Goal: Task Accomplishment & Management: Manage account settings

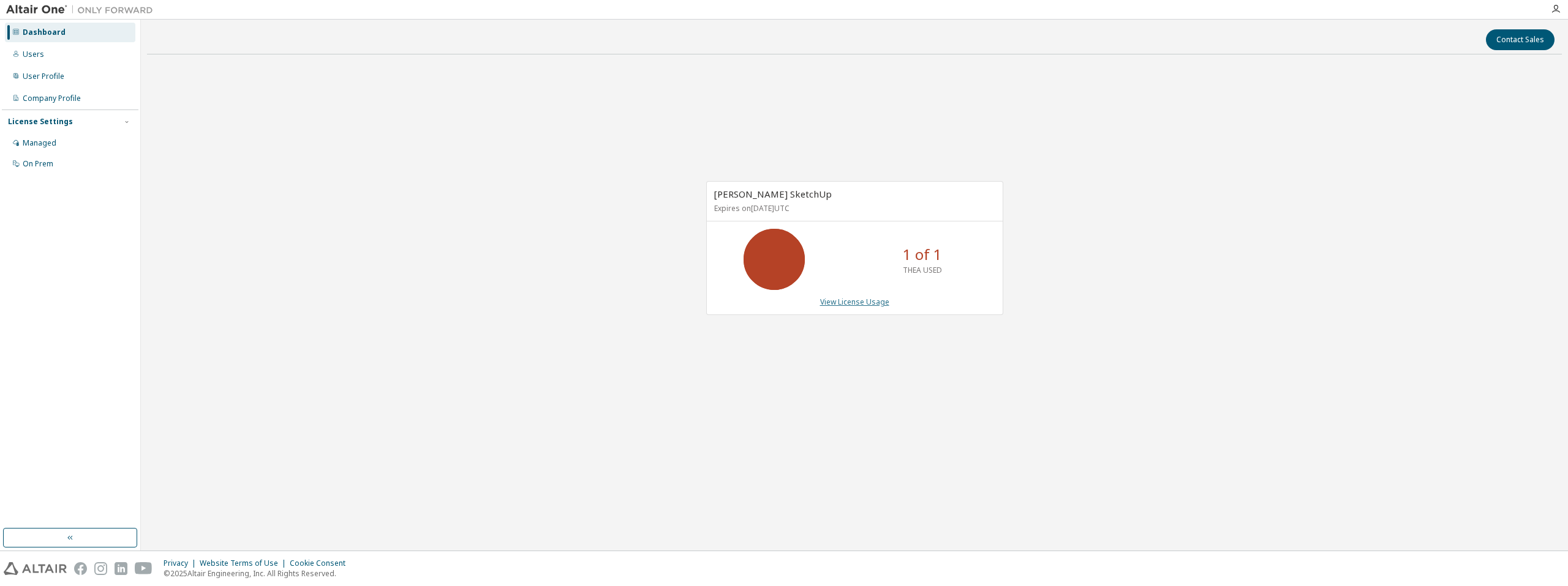
click at [869, 303] on link "View License Usage" at bounding box center [855, 302] width 69 height 11
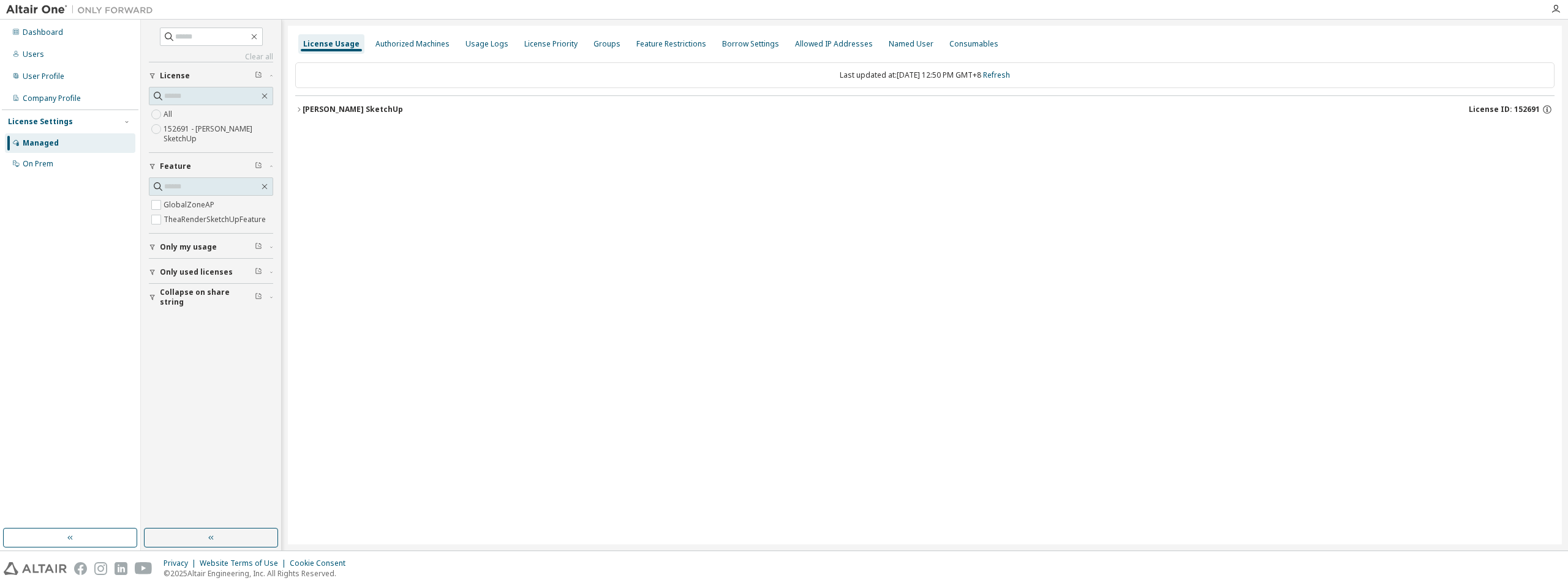
click at [301, 107] on icon "button" at bounding box center [298, 109] width 7 height 7
click at [1481, 164] on div "Expire date: 2025-10-25" at bounding box center [1500, 160] width 86 height 11
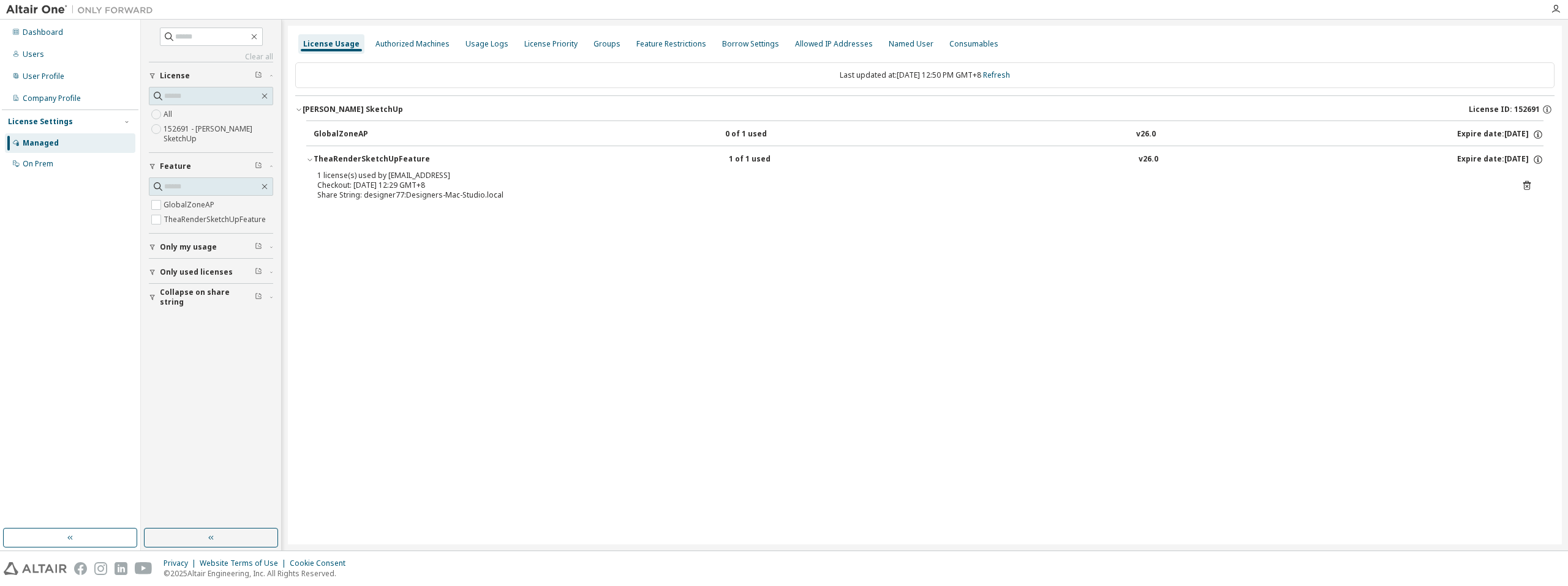
click at [874, 137] on div "GlobalZoneAP 0 of 1 used v26.0 Expire date: 2025-10-25" at bounding box center [928, 135] width 1230 height 11
click at [1538, 132] on icon "button" at bounding box center [1538, 135] width 11 height 11
click at [615, 145] on button "GlobalZoneAP 0 of 1 used v26.0 Expire date: 2025-10-25" at bounding box center [928, 135] width 1230 height 27
click at [340, 129] on div "GlobalZoneAP" at bounding box center [368, 135] width 110 height 11
click at [1556, 8] on icon "button" at bounding box center [1556, 9] width 10 height 10
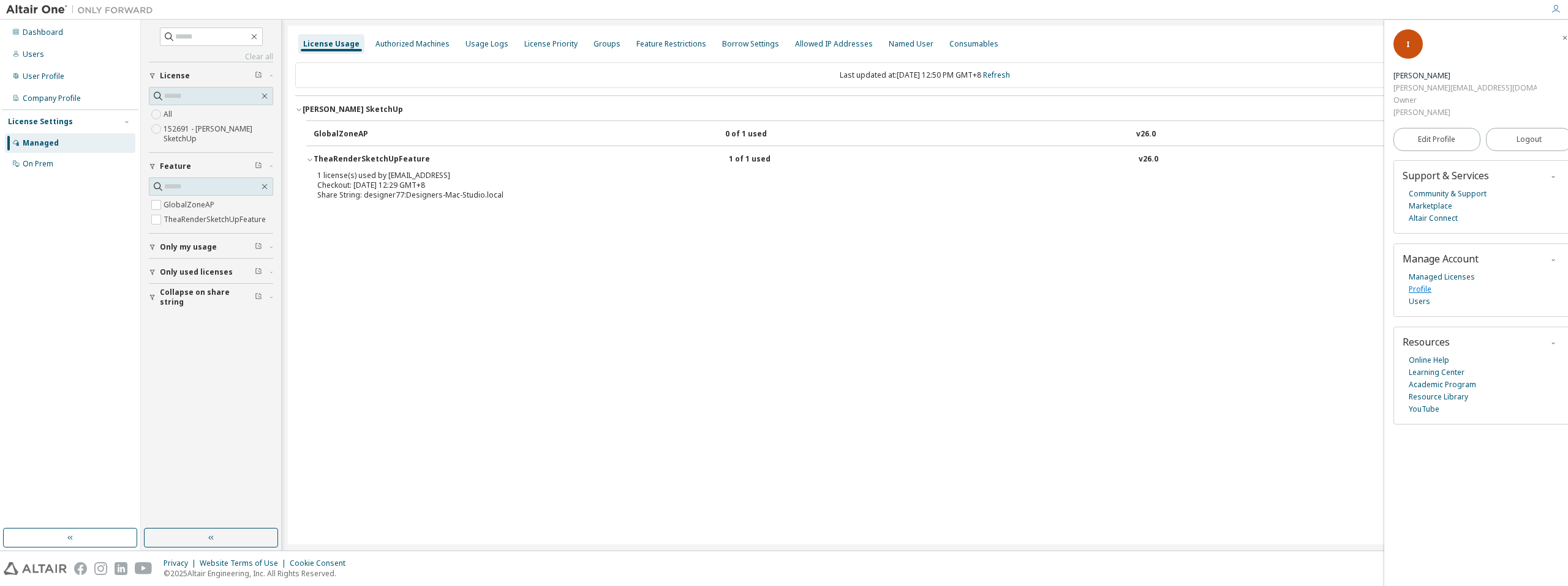
click at [1415, 283] on link "Profile" at bounding box center [1420, 289] width 23 height 12
click at [1449, 135] on span "Edit Profile" at bounding box center [1436, 140] width 37 height 10
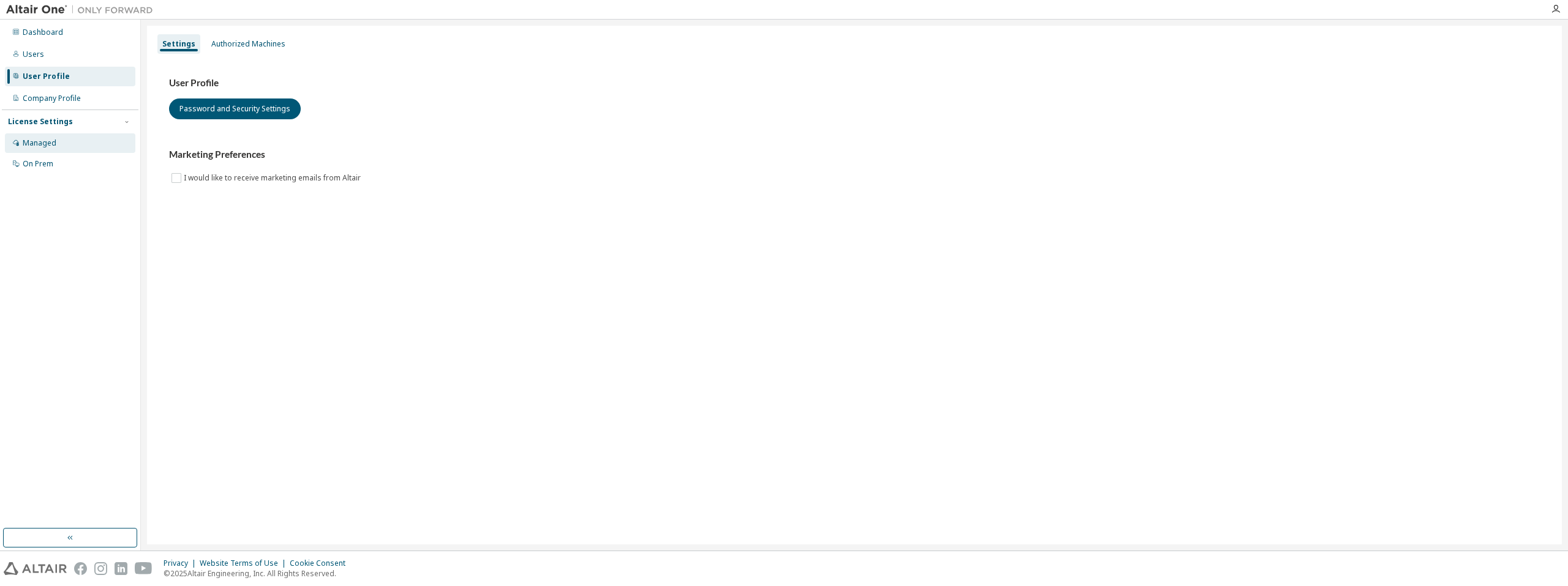
click at [49, 145] on div "Managed" at bounding box center [40, 143] width 34 height 10
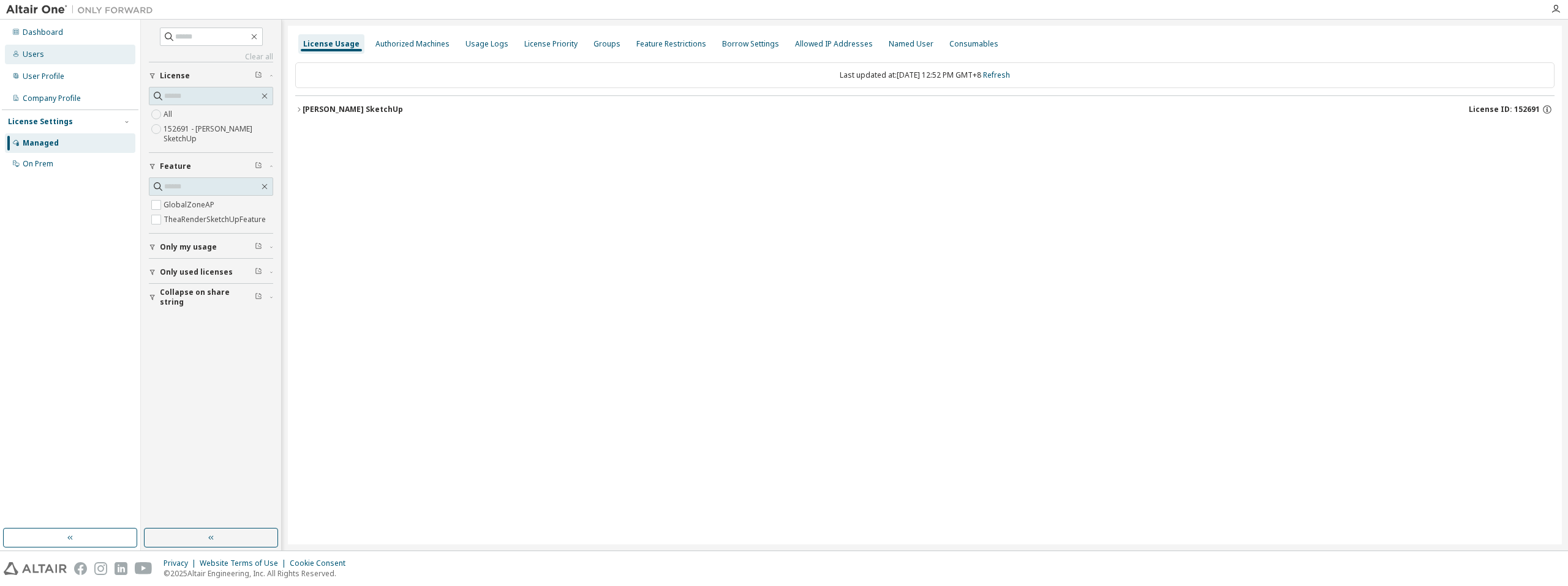
click at [61, 54] on div "Users" at bounding box center [70, 54] width 131 height 20
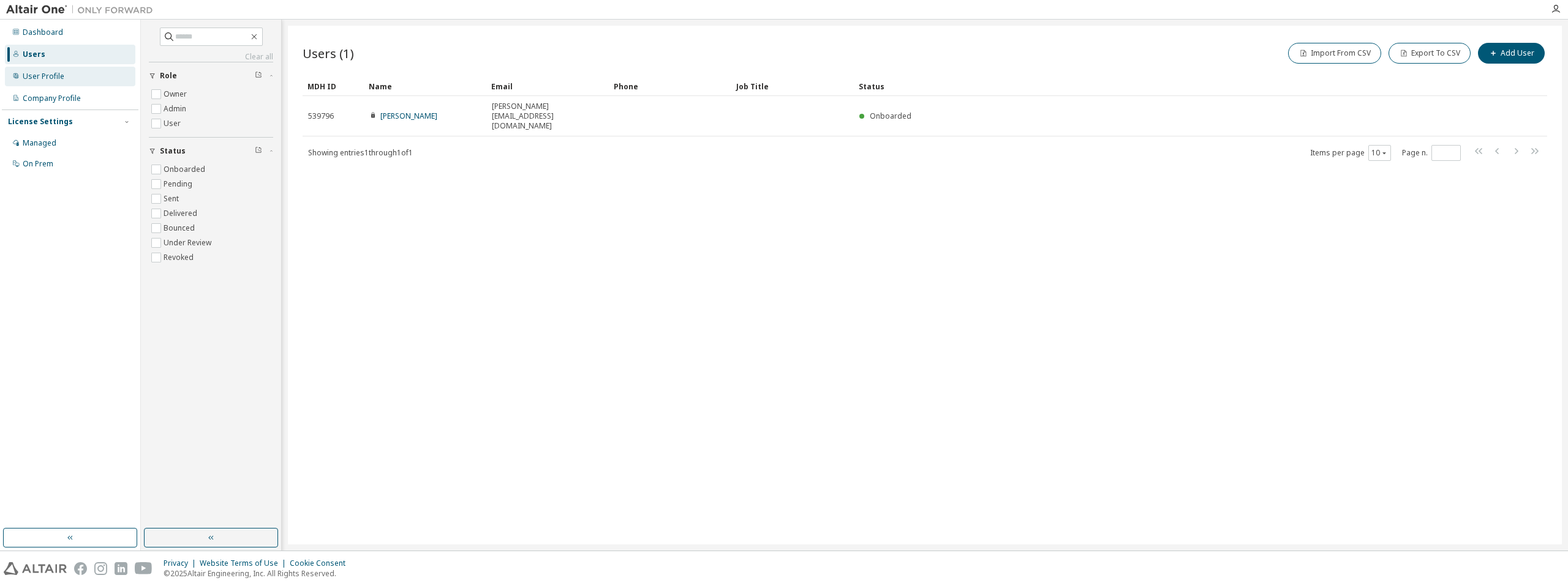
click at [82, 78] on div "User Profile" at bounding box center [70, 77] width 131 height 20
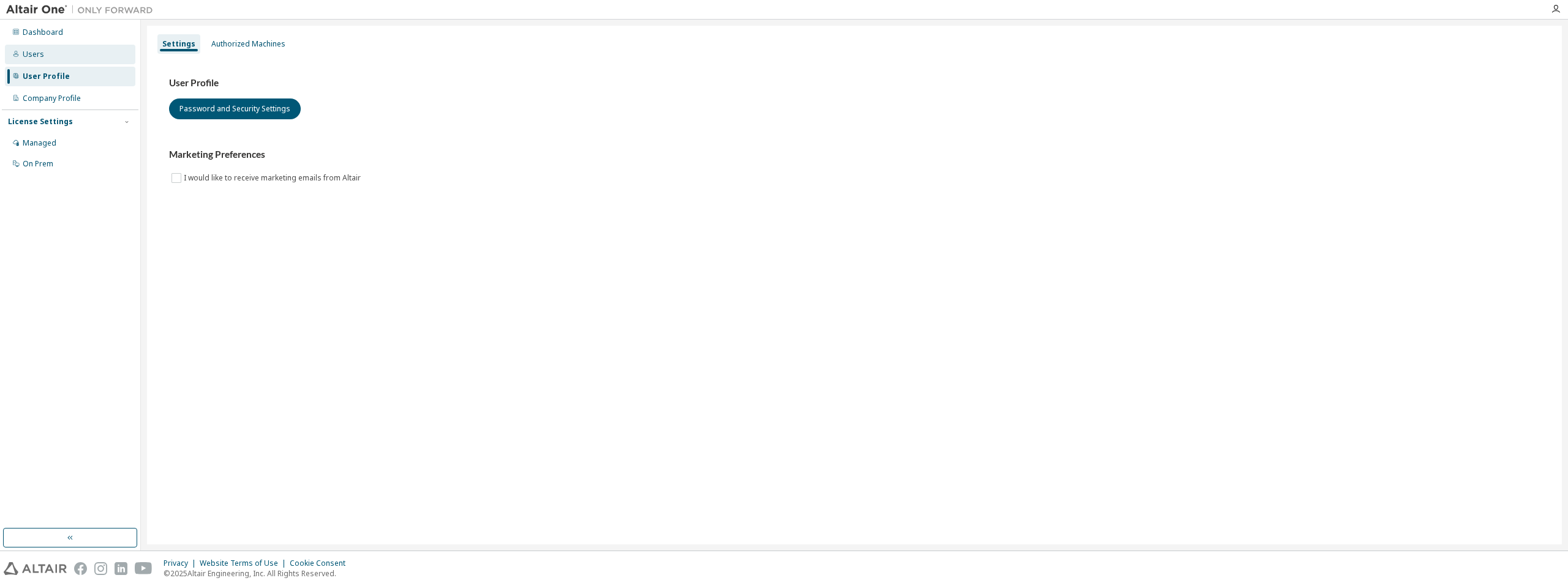
click at [82, 61] on div "Users" at bounding box center [70, 54] width 131 height 20
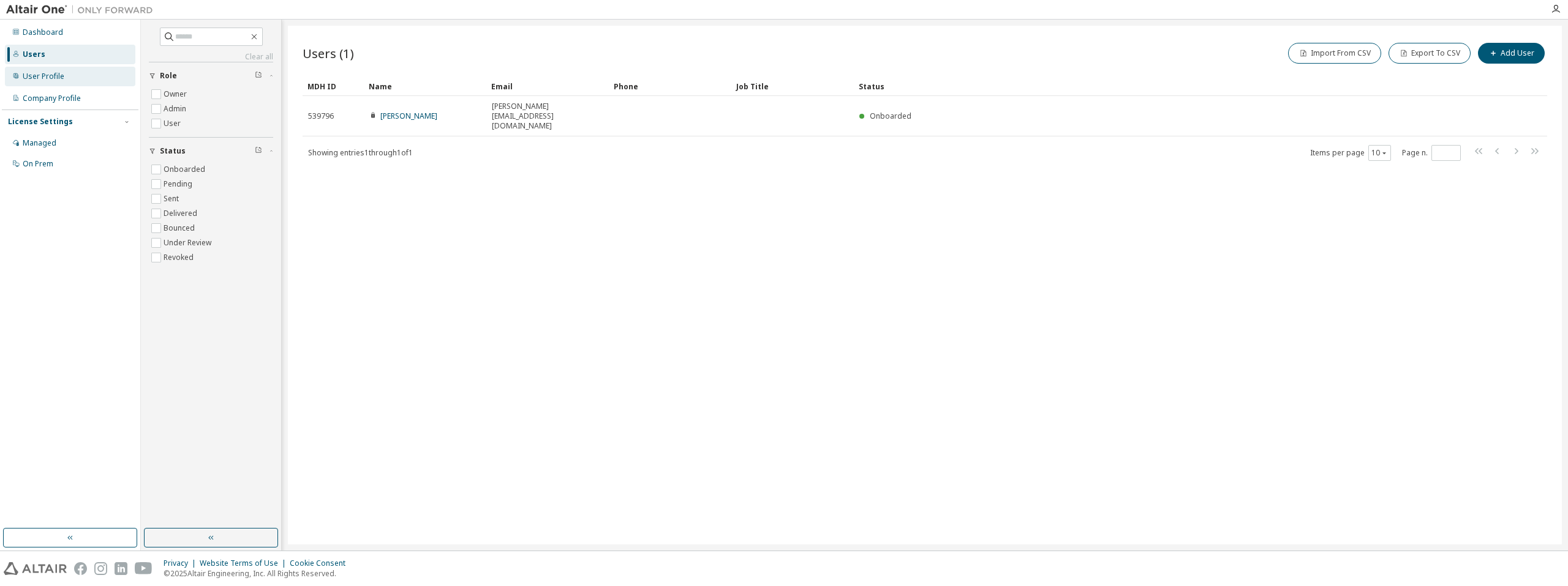
click at [59, 79] on div "User Profile" at bounding box center [43, 77] width 42 height 10
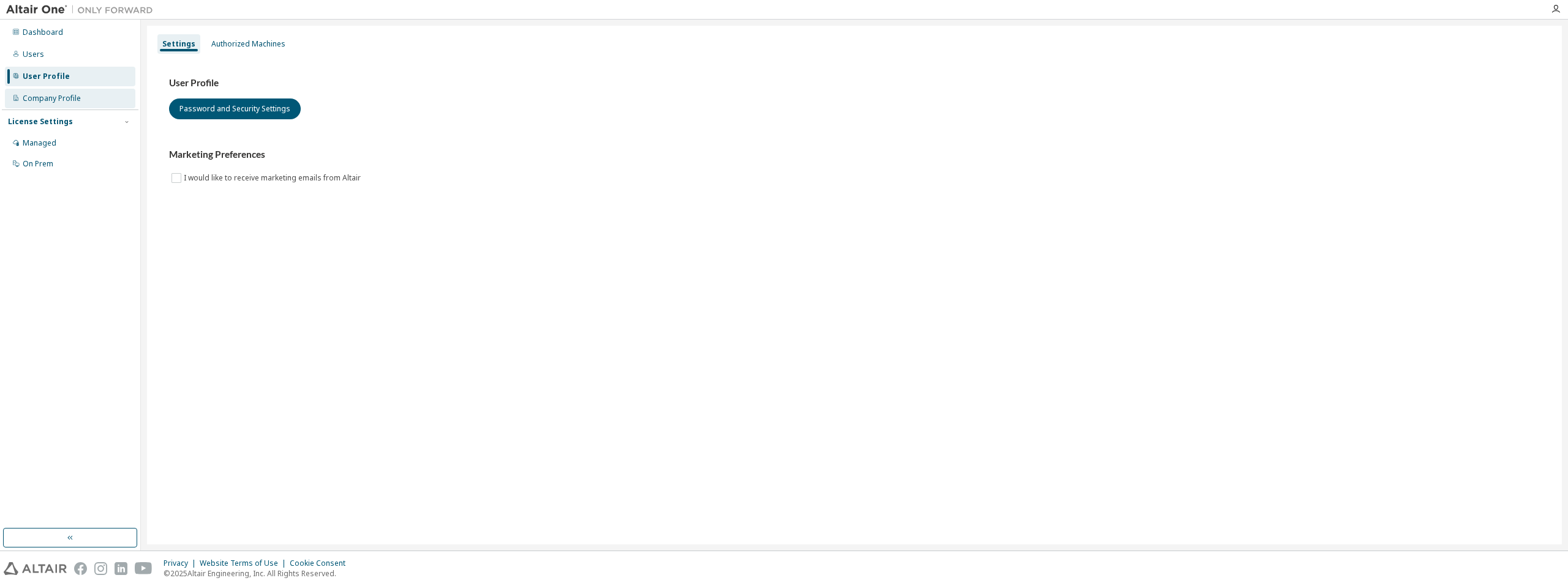
click at [62, 98] on div "Company Profile" at bounding box center [52, 99] width 58 height 10
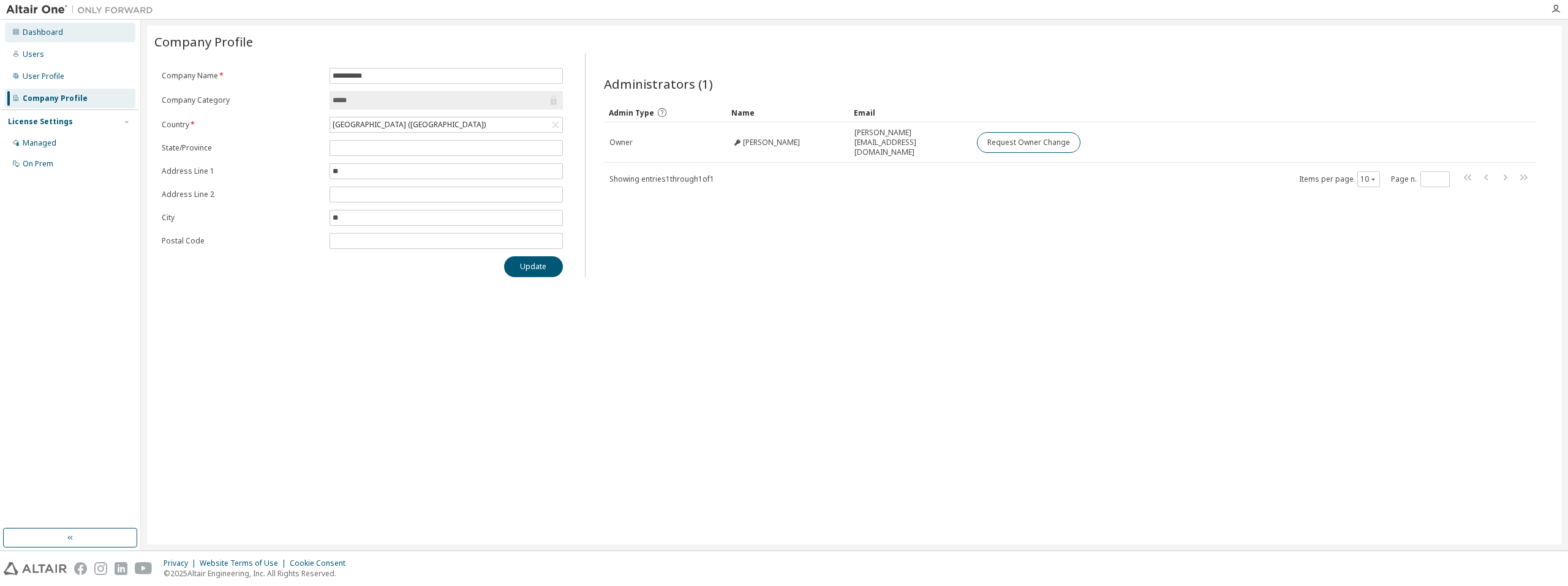
click at [49, 30] on div "Dashboard" at bounding box center [42, 32] width 40 height 10
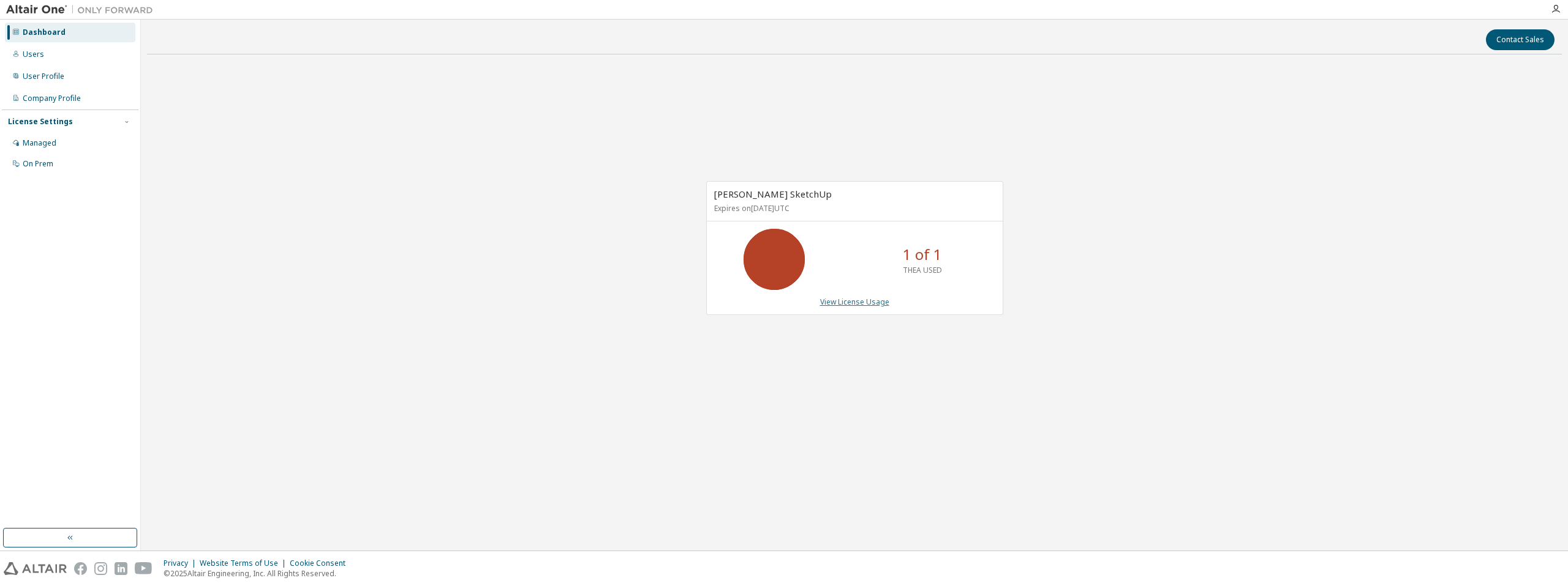
click at [861, 303] on link "View License Usage" at bounding box center [855, 302] width 69 height 11
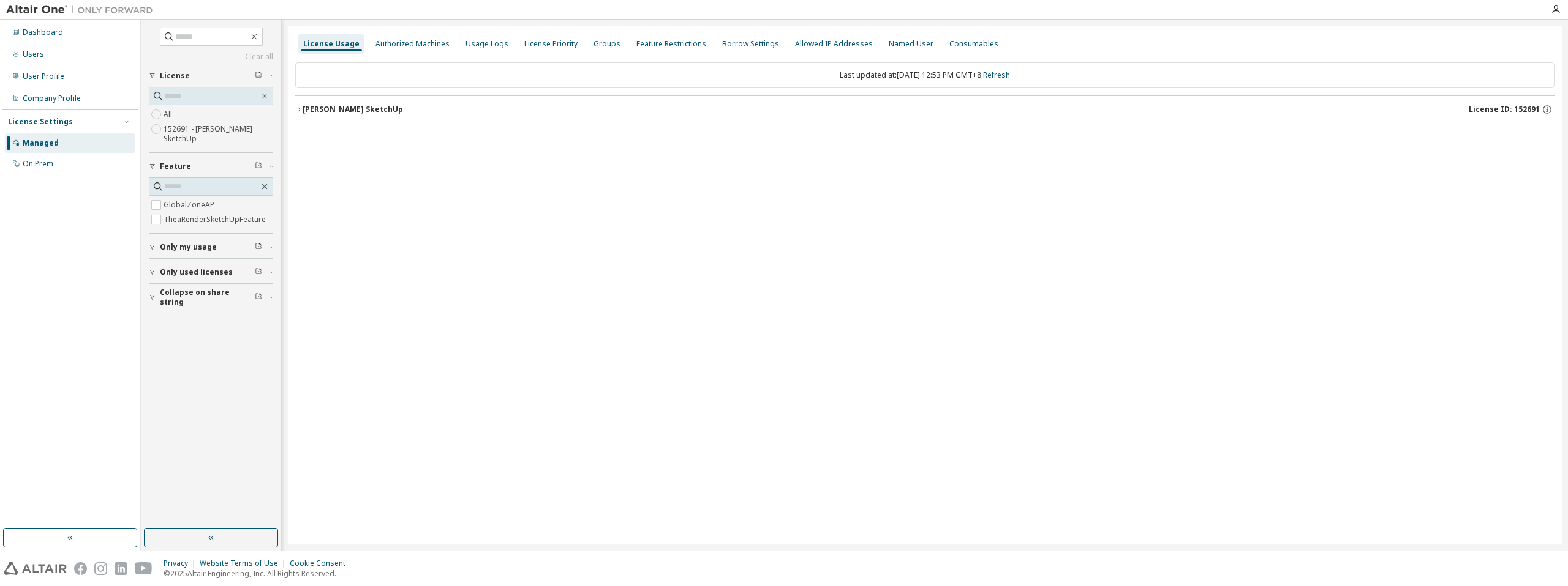
click at [298, 106] on icon "button" at bounding box center [298, 109] width 7 height 7
click at [795, 155] on div "1 of 1 used" at bounding box center [784, 160] width 110 height 11
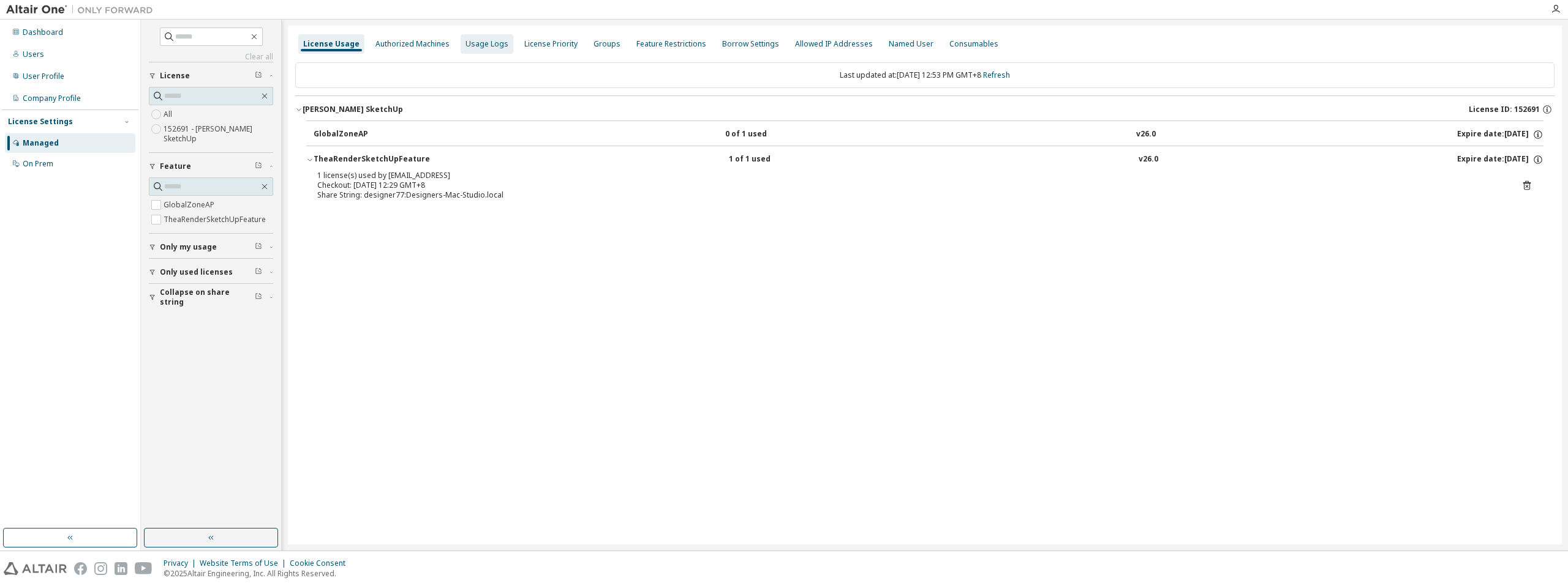
click at [489, 47] on div "Usage Logs" at bounding box center [487, 44] width 43 height 10
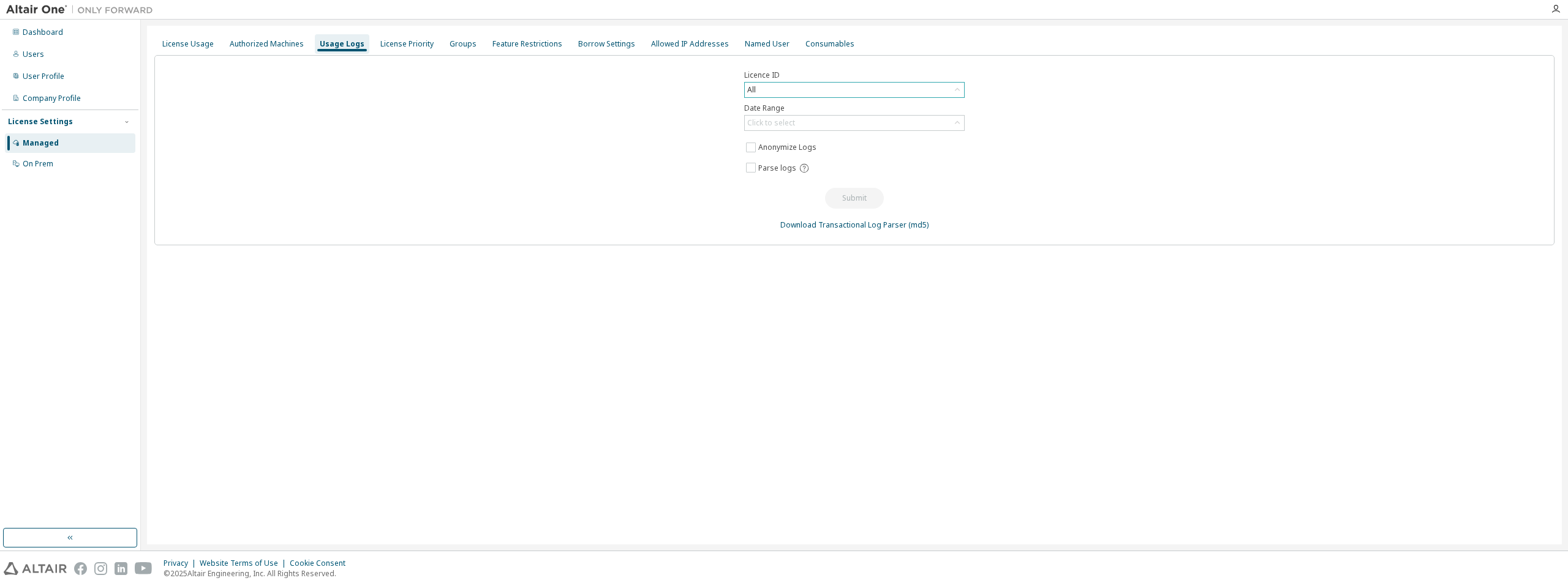
click at [754, 90] on div "All" at bounding box center [751, 90] width 12 height 13
click at [1135, 104] on div "Licence ID All All 152691 - [PERSON_NAME] SketchUp 121464 - [PERSON_NAME] Sketc…" at bounding box center [855, 150] width 1400 height 190
click at [410, 49] on div "License Priority" at bounding box center [406, 44] width 63 height 20
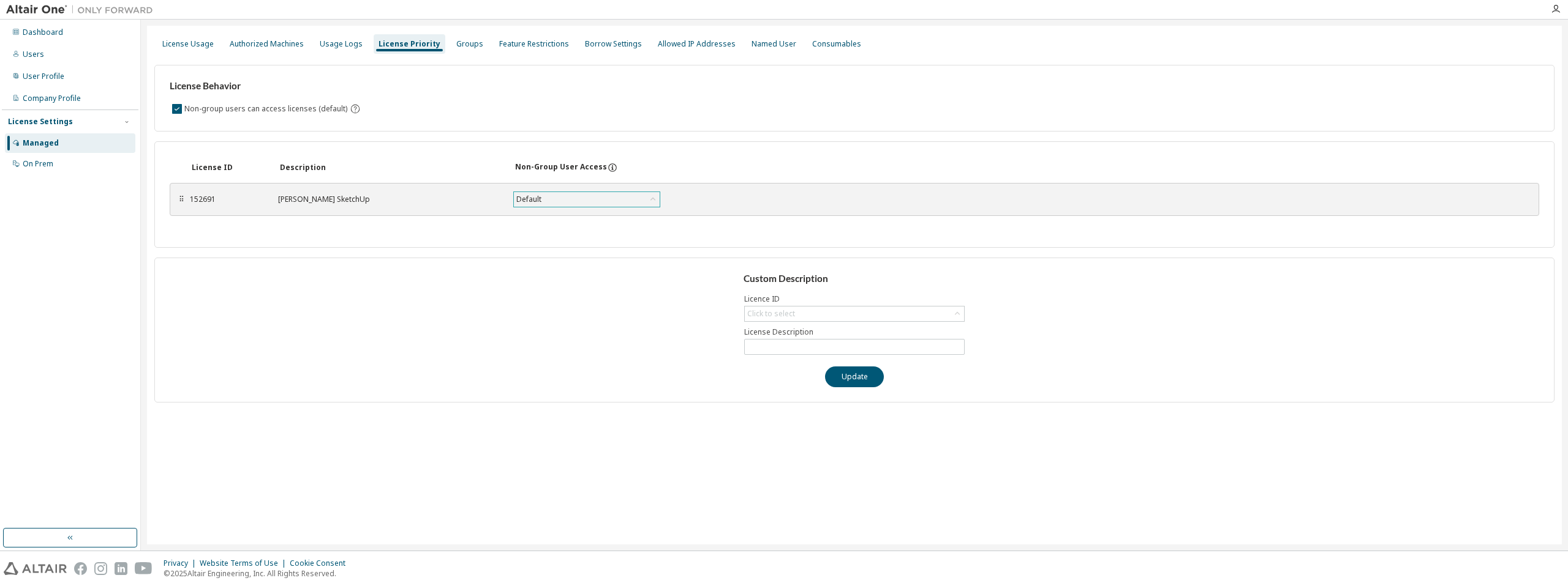
click at [633, 199] on div "Default" at bounding box center [586, 200] width 146 height 15
click at [743, 236] on div "License ID Description Non-Group User Access ⠿ 152691 [PERSON_NAME] SketchUp De…" at bounding box center [855, 194] width 1400 height 106
click at [861, 313] on div "Click to select" at bounding box center [854, 314] width 219 height 15
click at [900, 341] on li "152691 - [PERSON_NAME] SketchUp" at bounding box center [853, 348] width 217 height 16
type input "**********"
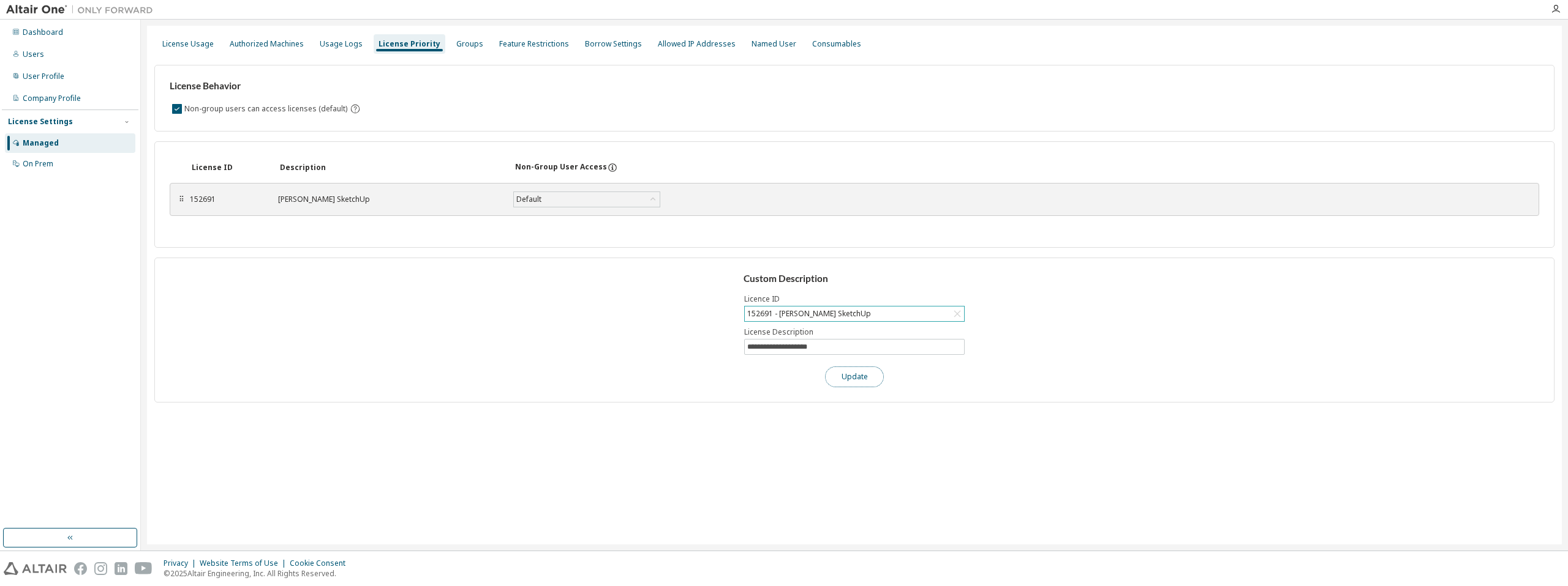
click at [874, 377] on button "Update" at bounding box center [854, 377] width 59 height 21
click at [457, 45] on div "Groups" at bounding box center [470, 44] width 27 height 10
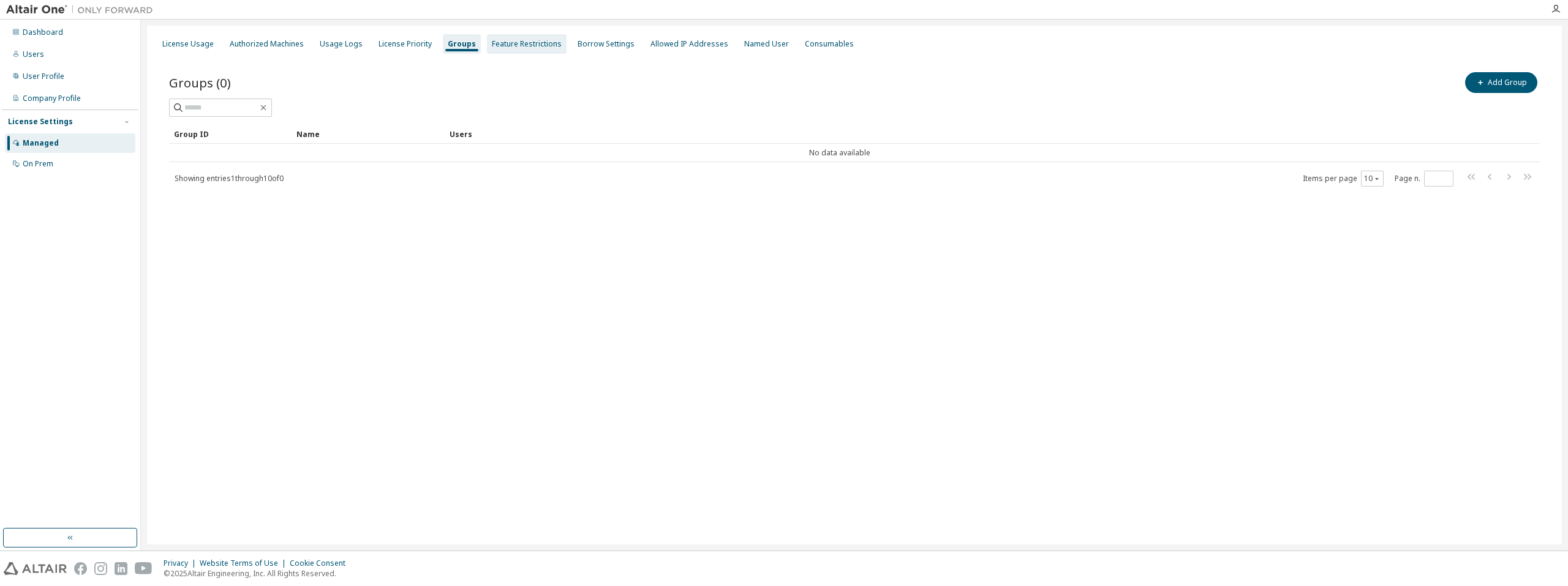
click at [521, 45] on div "Feature Restrictions" at bounding box center [526, 44] width 70 height 10
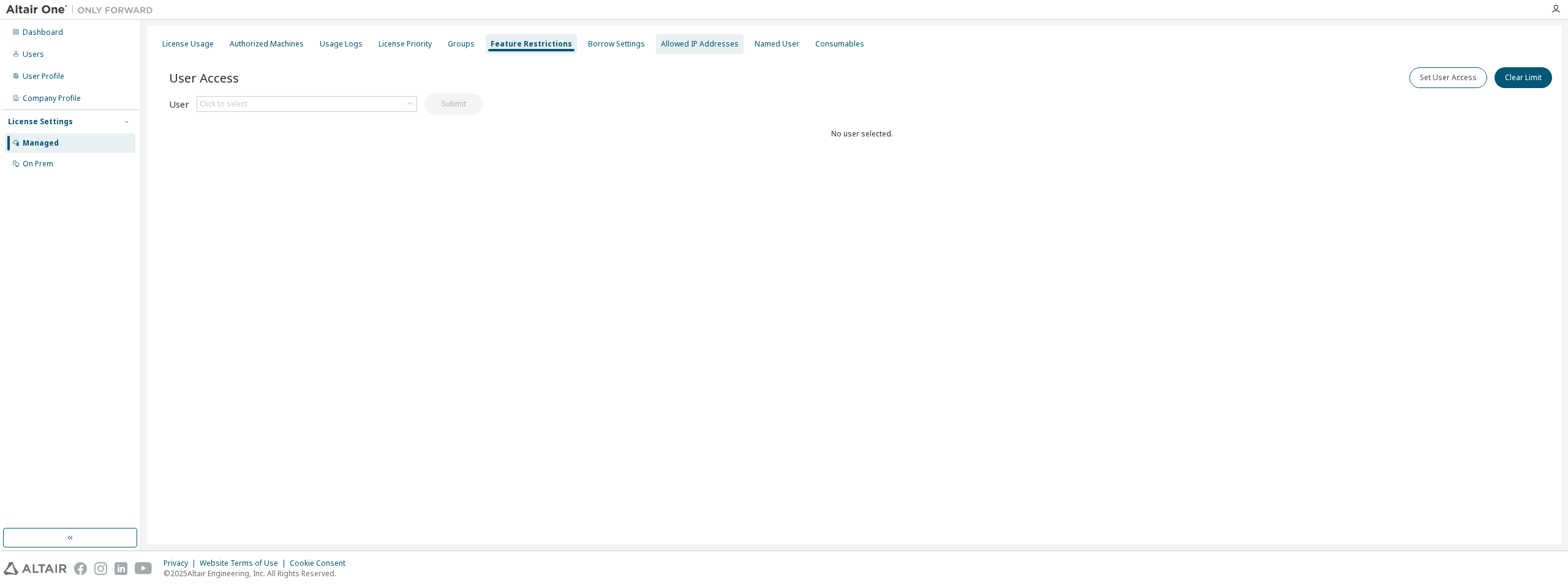
click at [673, 43] on div "Allowed IP Addresses" at bounding box center [699, 44] width 78 height 10
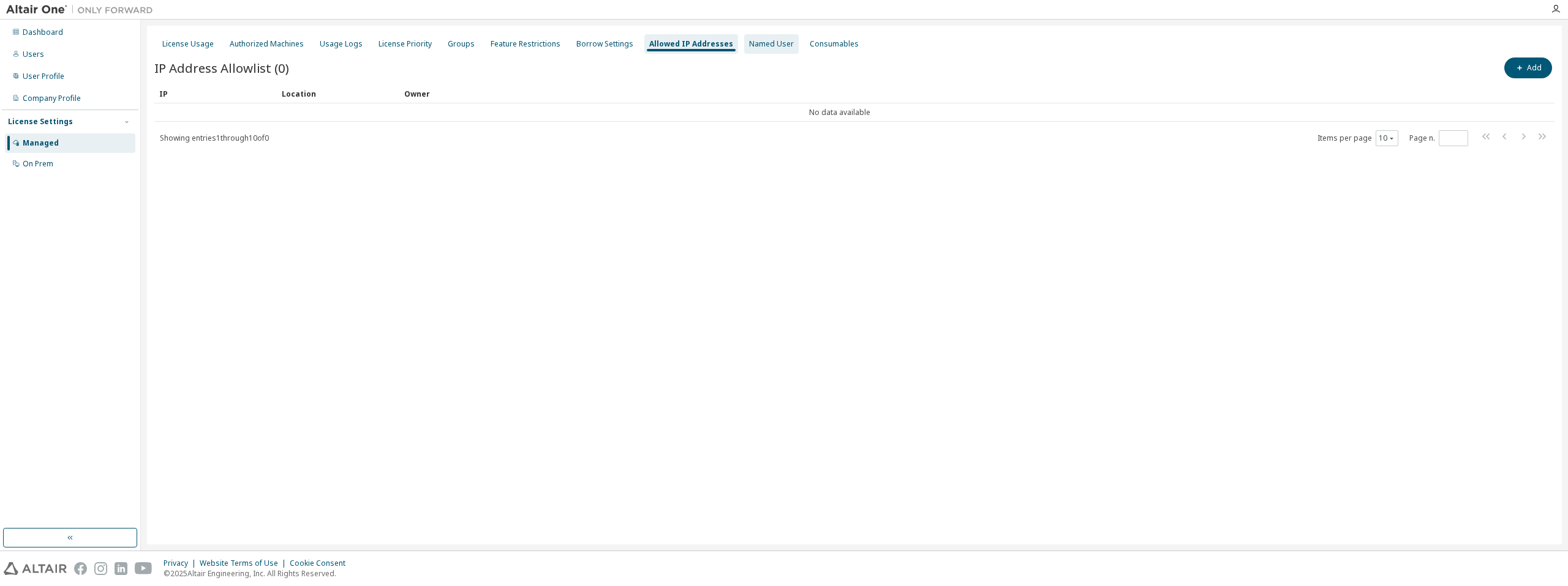
click at [751, 47] on div "Named User" at bounding box center [771, 44] width 44 height 10
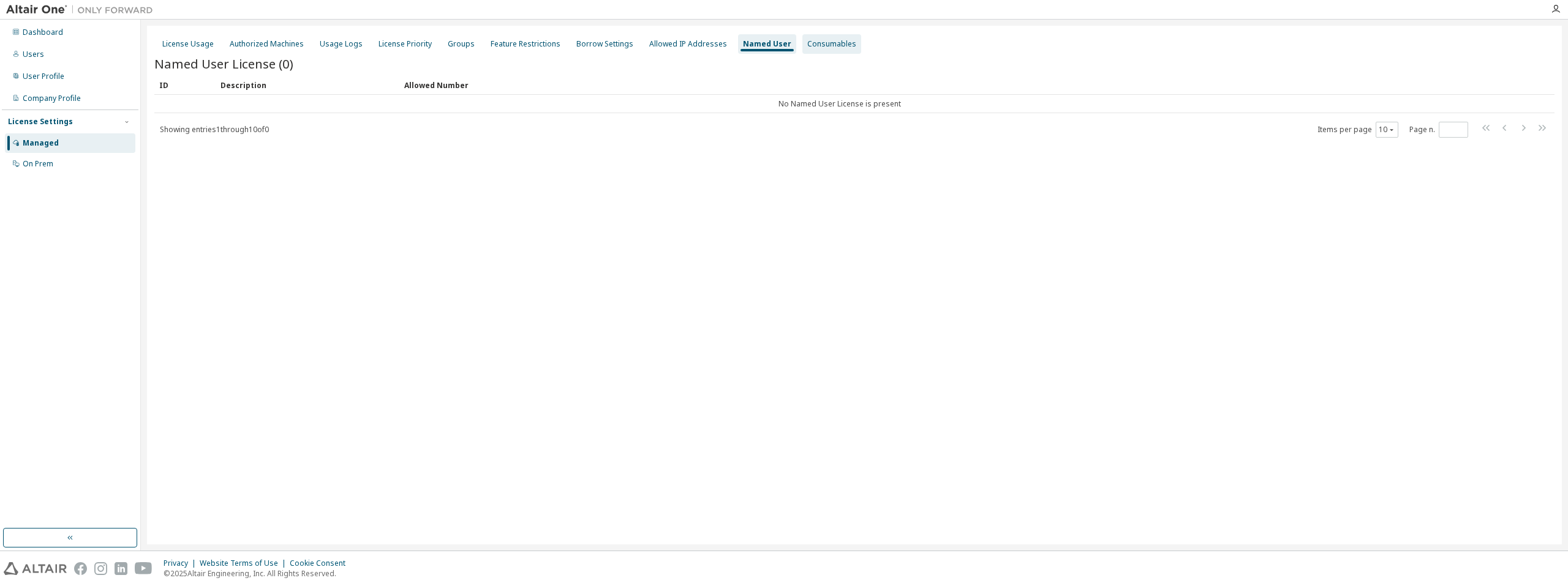
click at [807, 46] on div "Consumables" at bounding box center [831, 44] width 49 height 10
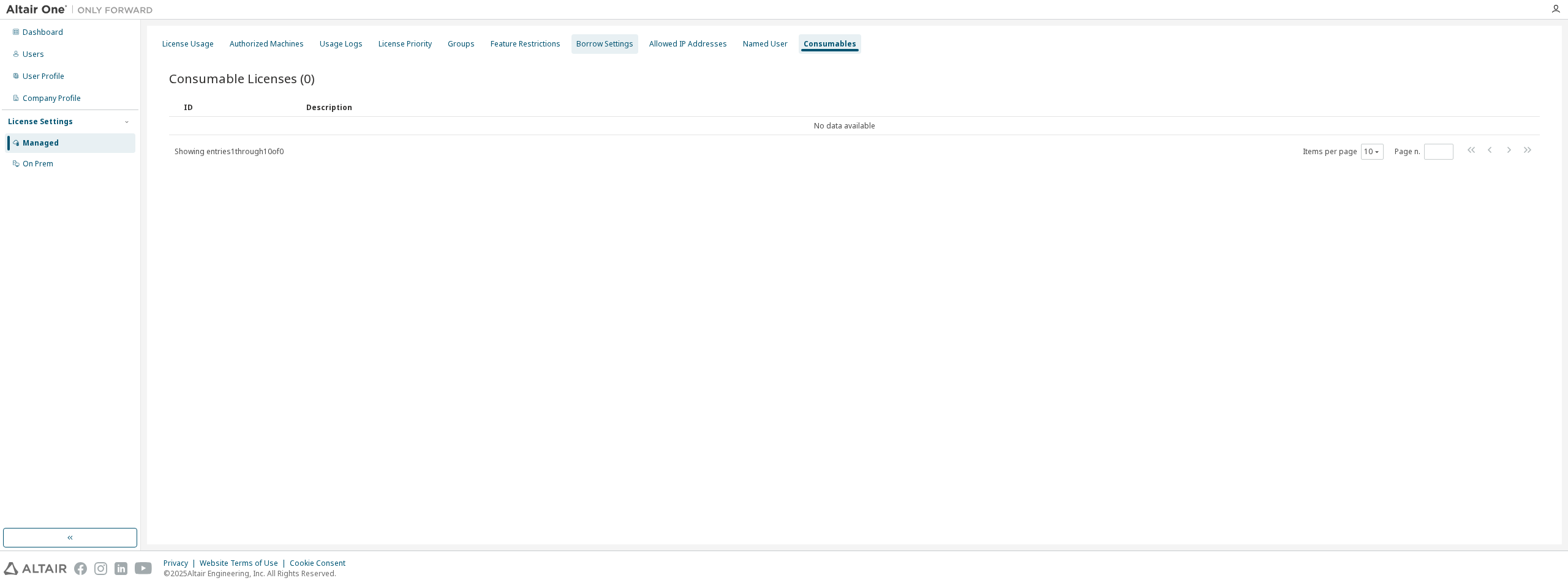
click at [614, 49] on div "Borrow Settings" at bounding box center [605, 44] width 57 height 10
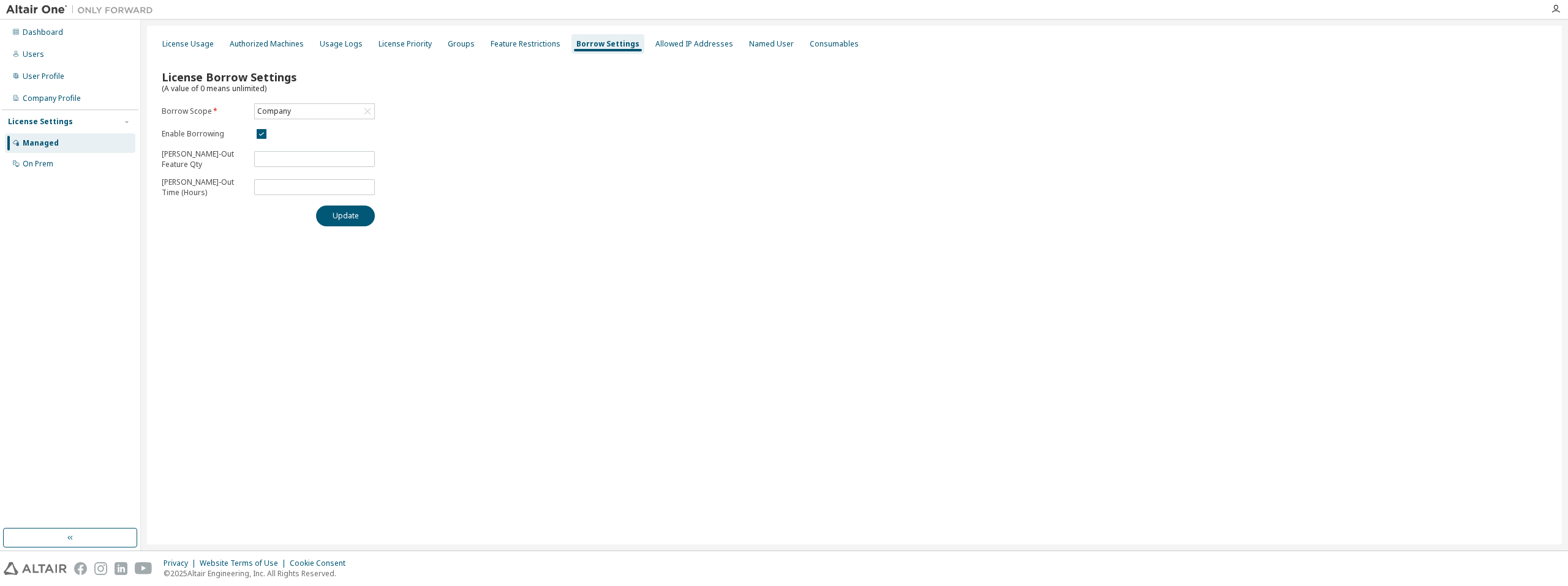
click at [474, 35] on div "License Usage Authorized Machines Usage Logs License Priority Groups Feature Re…" at bounding box center [855, 44] width 1400 height 22
click at [451, 46] on div "Groups" at bounding box center [461, 44] width 27 height 10
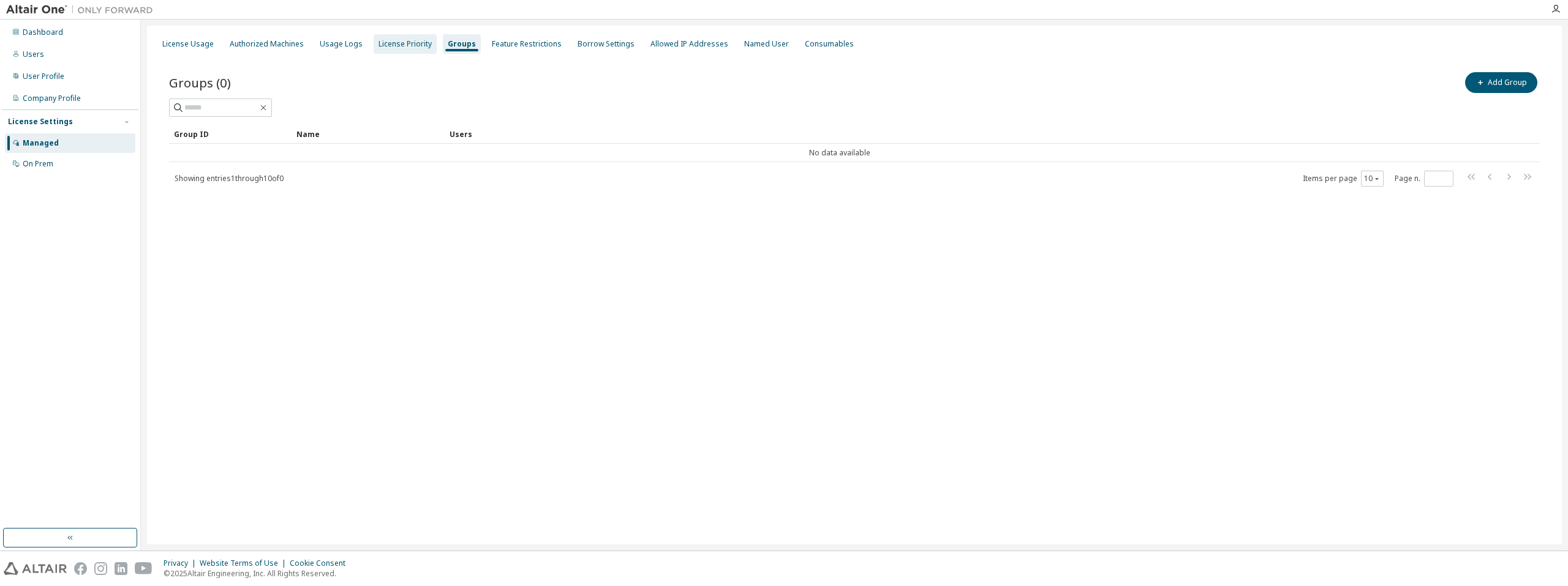
click at [402, 45] on div "License Priority" at bounding box center [405, 44] width 54 height 10
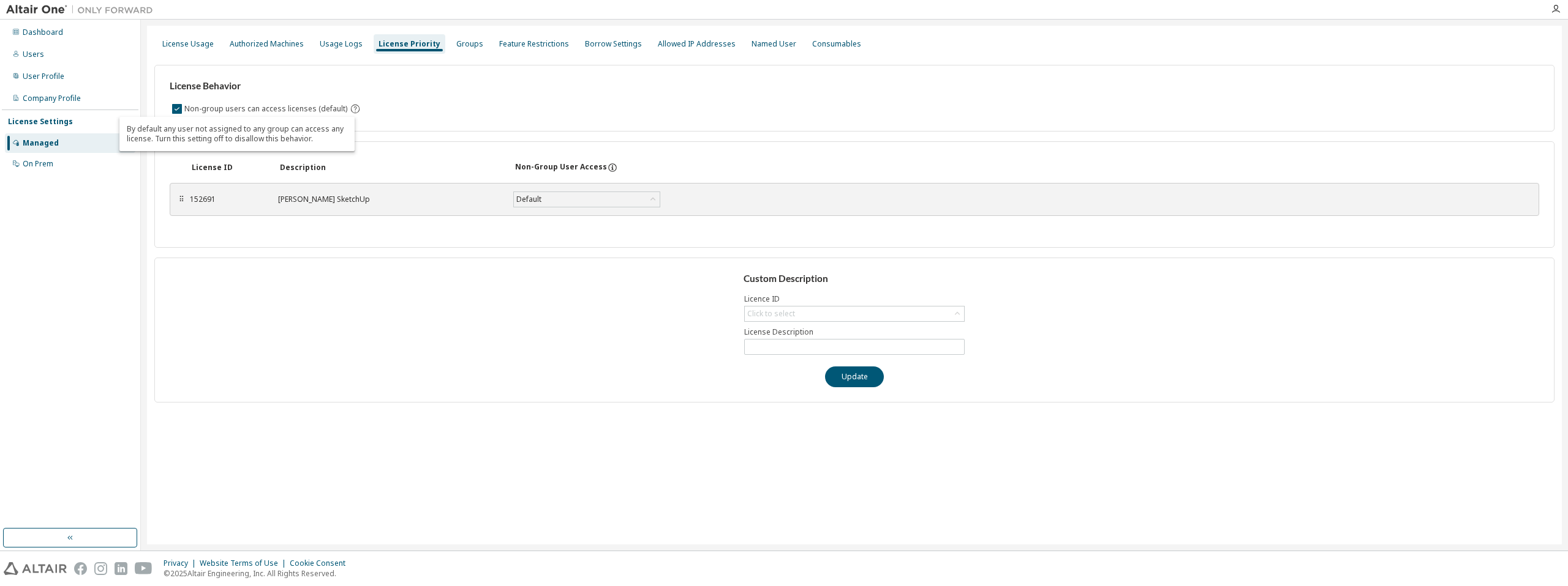
click at [350, 106] on icon "By default any user not assigned to any group can access any license. Turn this…" at bounding box center [356, 109] width 11 height 11
drag, startPoint x: 309, startPoint y: 137, endPoint x: 123, endPoint y: 125, distance: 186.4
click at [123, 125] on div "By default any user not assigned to any group can access any license. Turn this…" at bounding box center [236, 134] width 235 height 35
copy div "By default any user not assigned to any group can access any license. Turn this…"
click at [837, 315] on div "Click to select" at bounding box center [854, 314] width 219 height 15
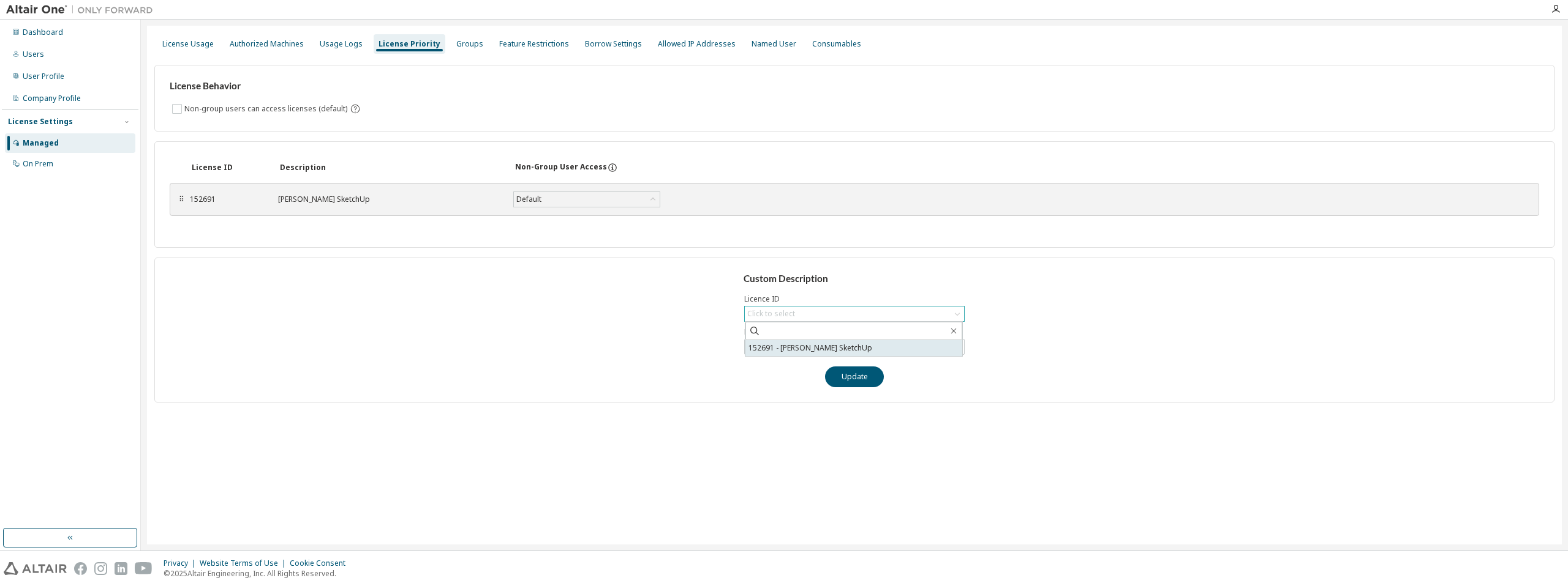
click at [822, 347] on li "152691 - [PERSON_NAME] SketchUp" at bounding box center [853, 348] width 217 height 16
type input "**********"
click at [861, 373] on button "Update" at bounding box center [854, 377] width 59 height 21
click at [612, 198] on div "Default" at bounding box center [586, 200] width 146 height 15
click at [865, 218] on div "⠿ 152691 [PERSON_NAME] SketchUp Default Default True False Save" at bounding box center [854, 200] width 1370 height 38
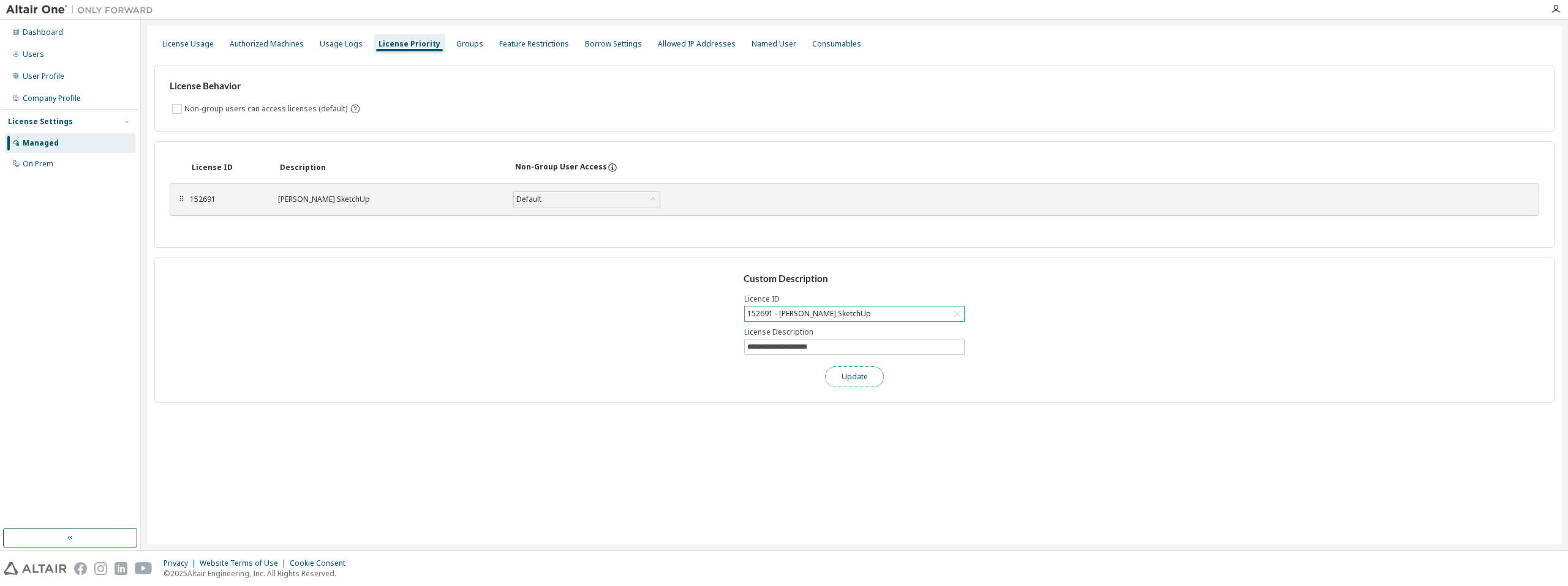
click at [858, 374] on button "Update" at bounding box center [854, 377] width 59 height 21
click at [331, 44] on div "Usage Logs" at bounding box center [341, 44] width 43 height 10
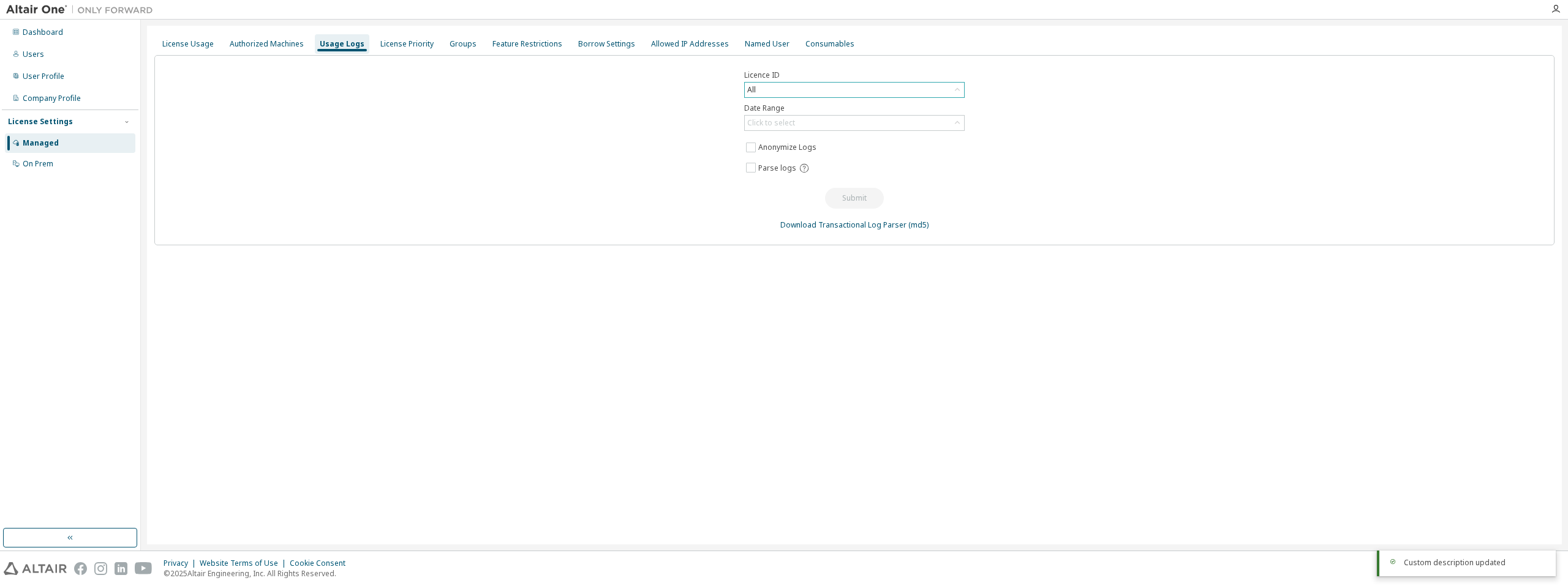
click at [767, 86] on div "All" at bounding box center [854, 90] width 219 height 15
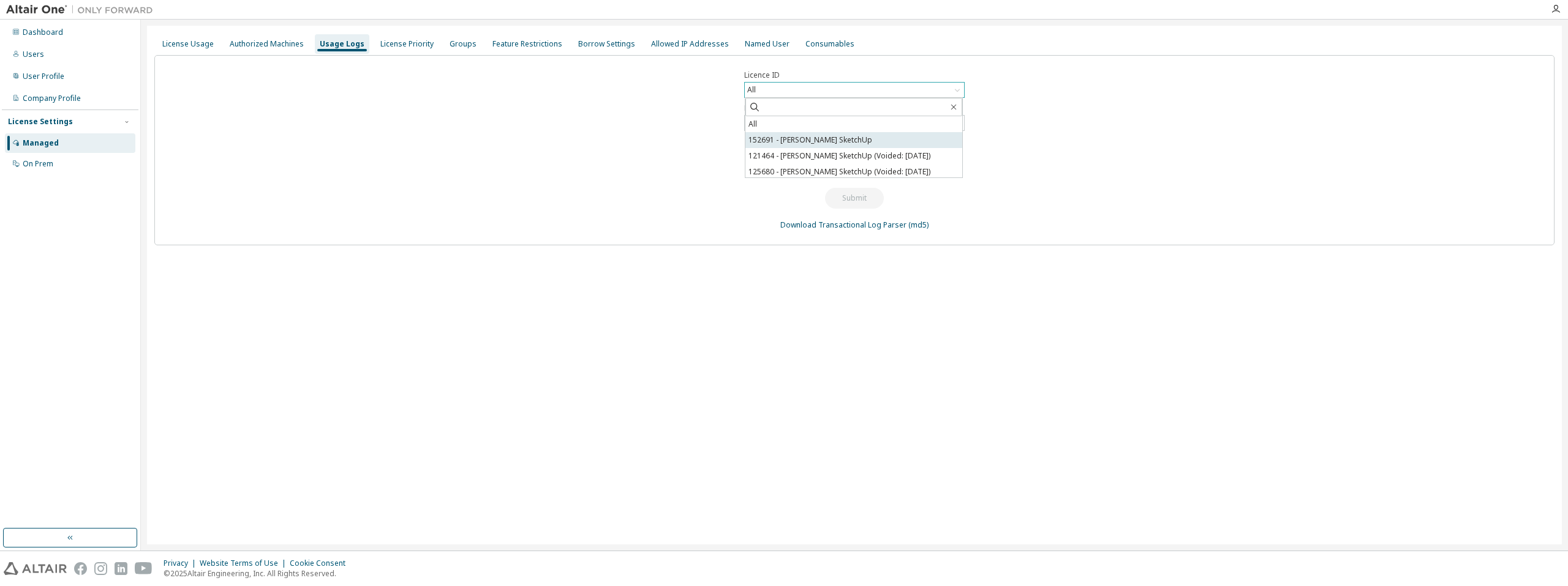
click at [851, 137] on li "152691 - [PERSON_NAME] SketchUp" at bounding box center [853, 140] width 217 height 16
click at [865, 122] on div "Click to select" at bounding box center [854, 123] width 219 height 15
click at [1097, 128] on div "Licence ID 152691 - [PERSON_NAME] SketchUp Date Range Click to select Last 30 d…" at bounding box center [855, 150] width 1400 height 190
click at [258, 42] on div "Authorized Machines" at bounding box center [266, 44] width 74 height 10
